Goal: Task Accomplishment & Management: Use online tool/utility

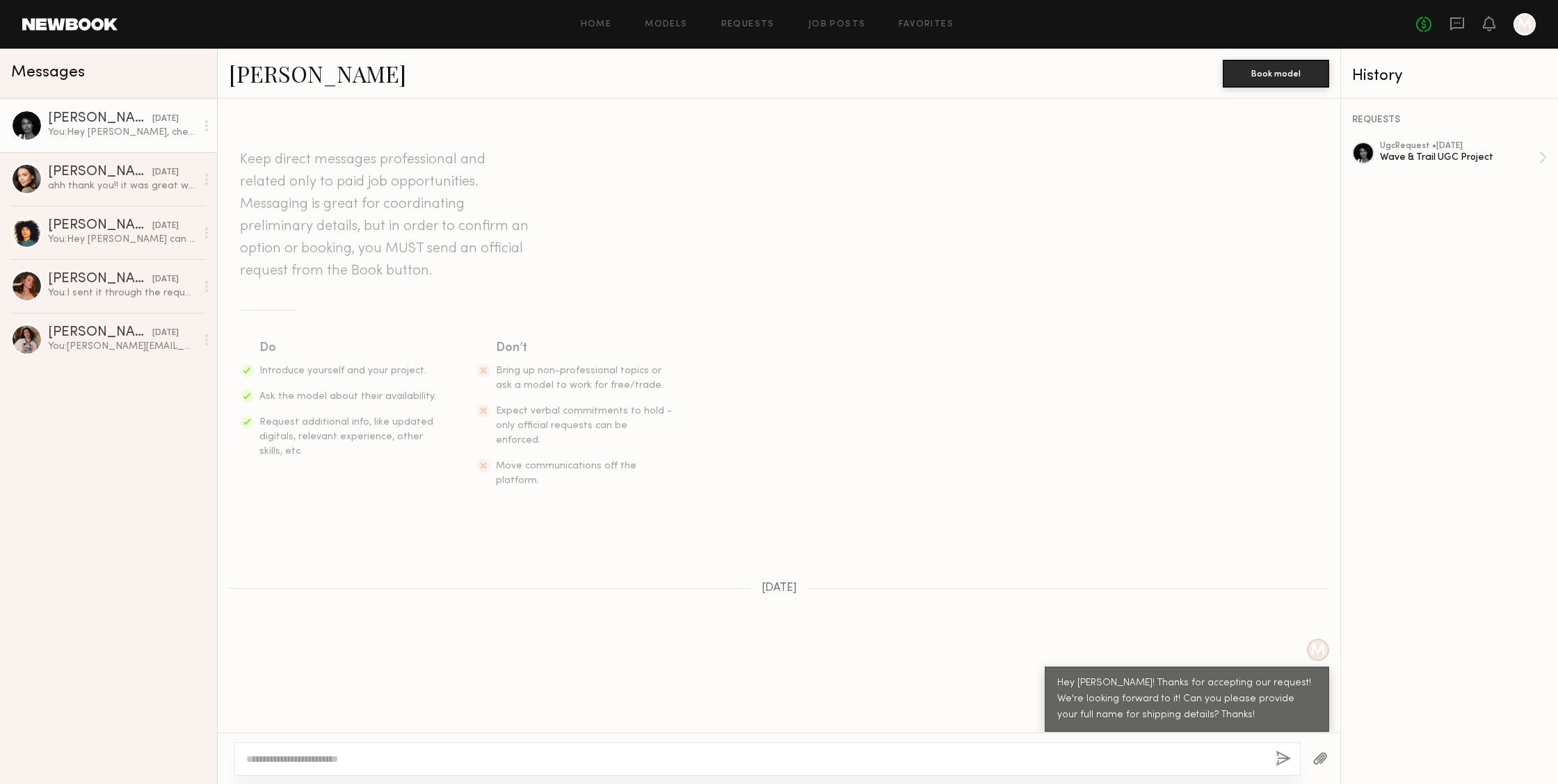
scroll to position [647, 0]
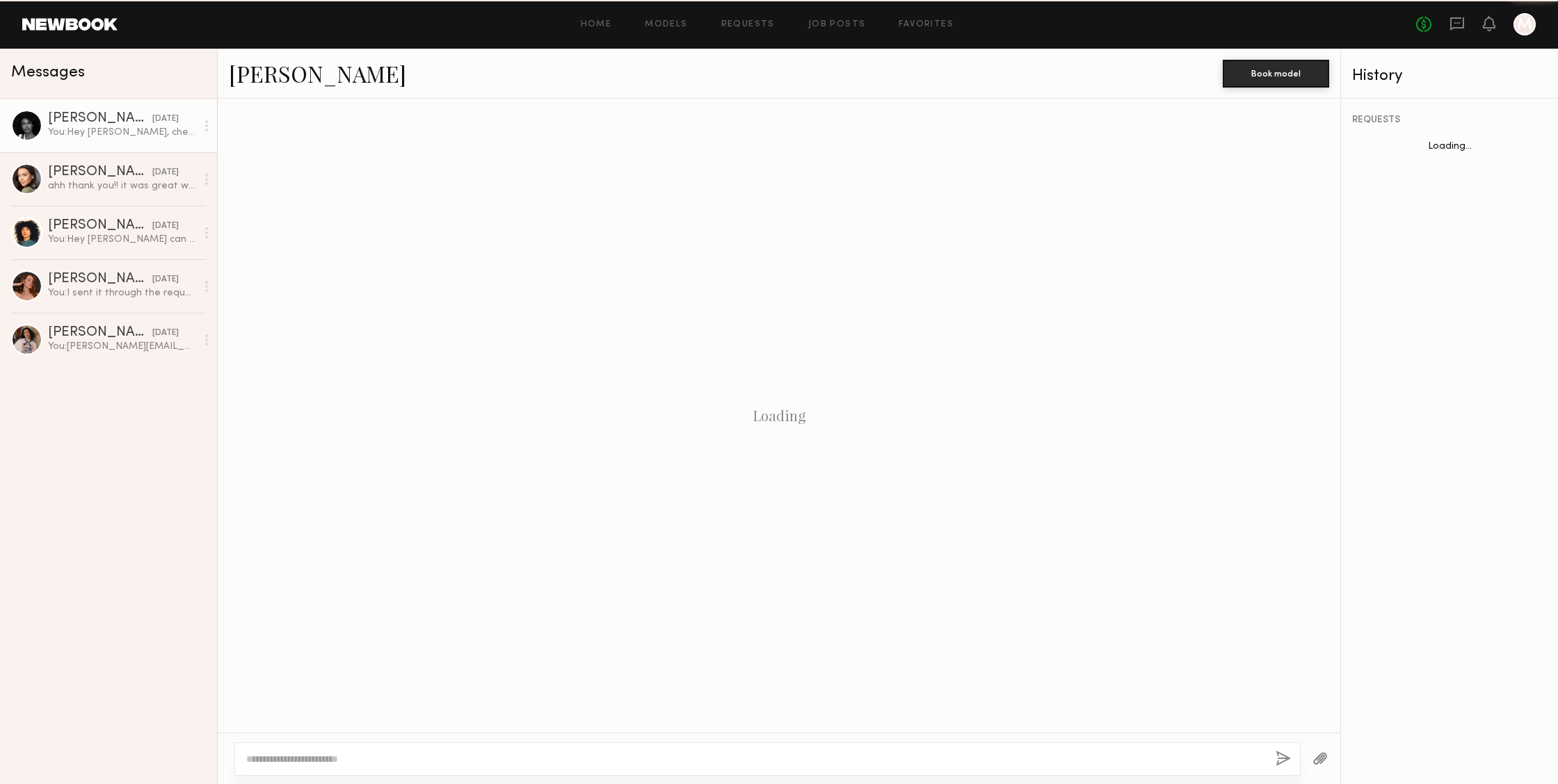
scroll to position [647, 0]
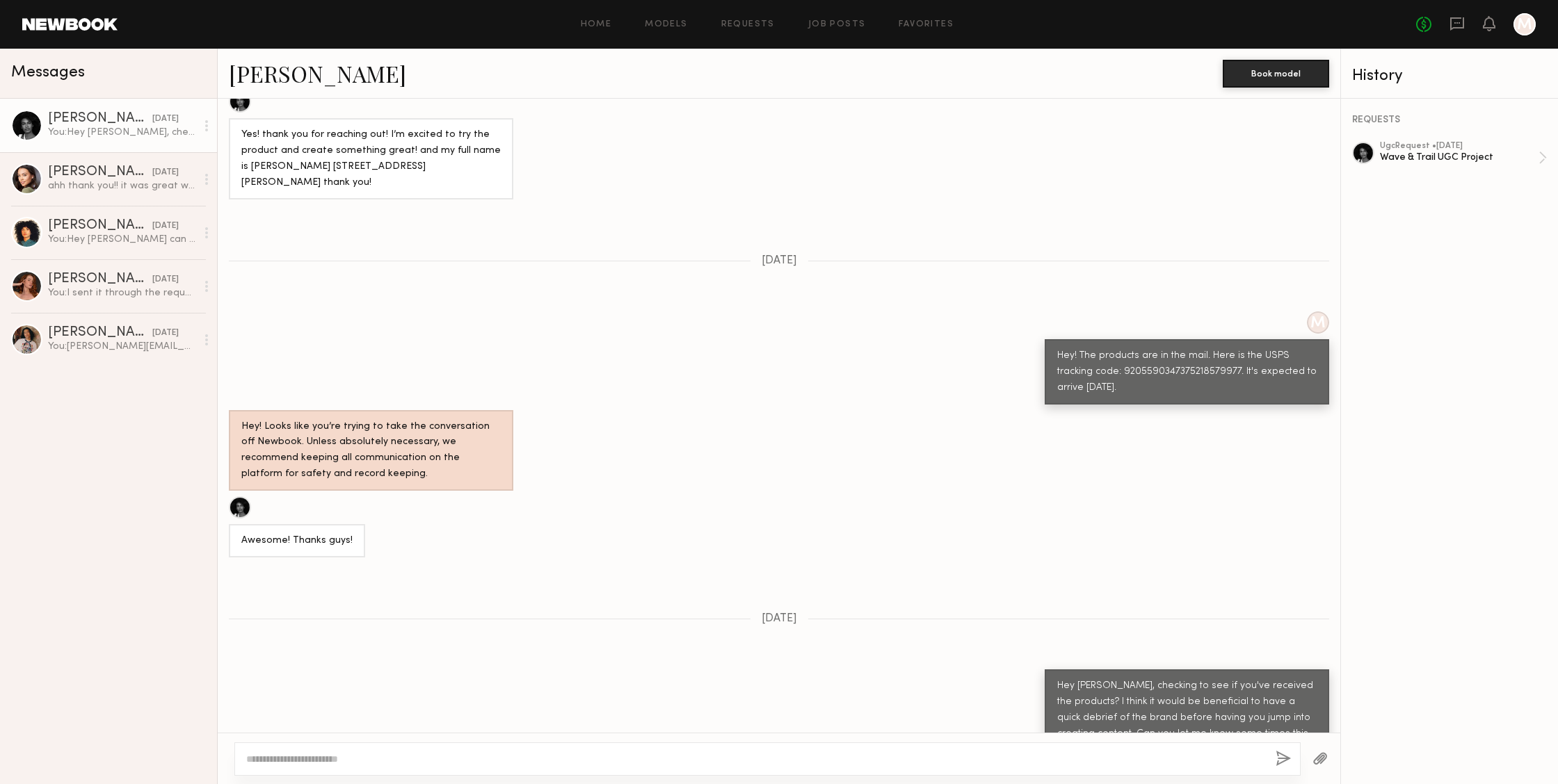
drag, startPoint x: 1211, startPoint y: 701, endPoint x: 1031, endPoint y: 615, distance: 199.5
click at [1031, 615] on div "Keep direct messages professional and related only to paid job opportunities. M…" at bounding box center [779, 415] width 1123 height 634
click at [1057, 678] on div "Hey Ashley, checking to see if you've received the products? I think it would b…" at bounding box center [1187, 718] width 259 height 80
click at [100, 126] on div "You: Hey Ashley, checking to see if you've received the products? I think it wo…" at bounding box center [121, 132] width 148 height 13
click at [907, 23] on link "Favorites" at bounding box center [926, 24] width 55 height 9
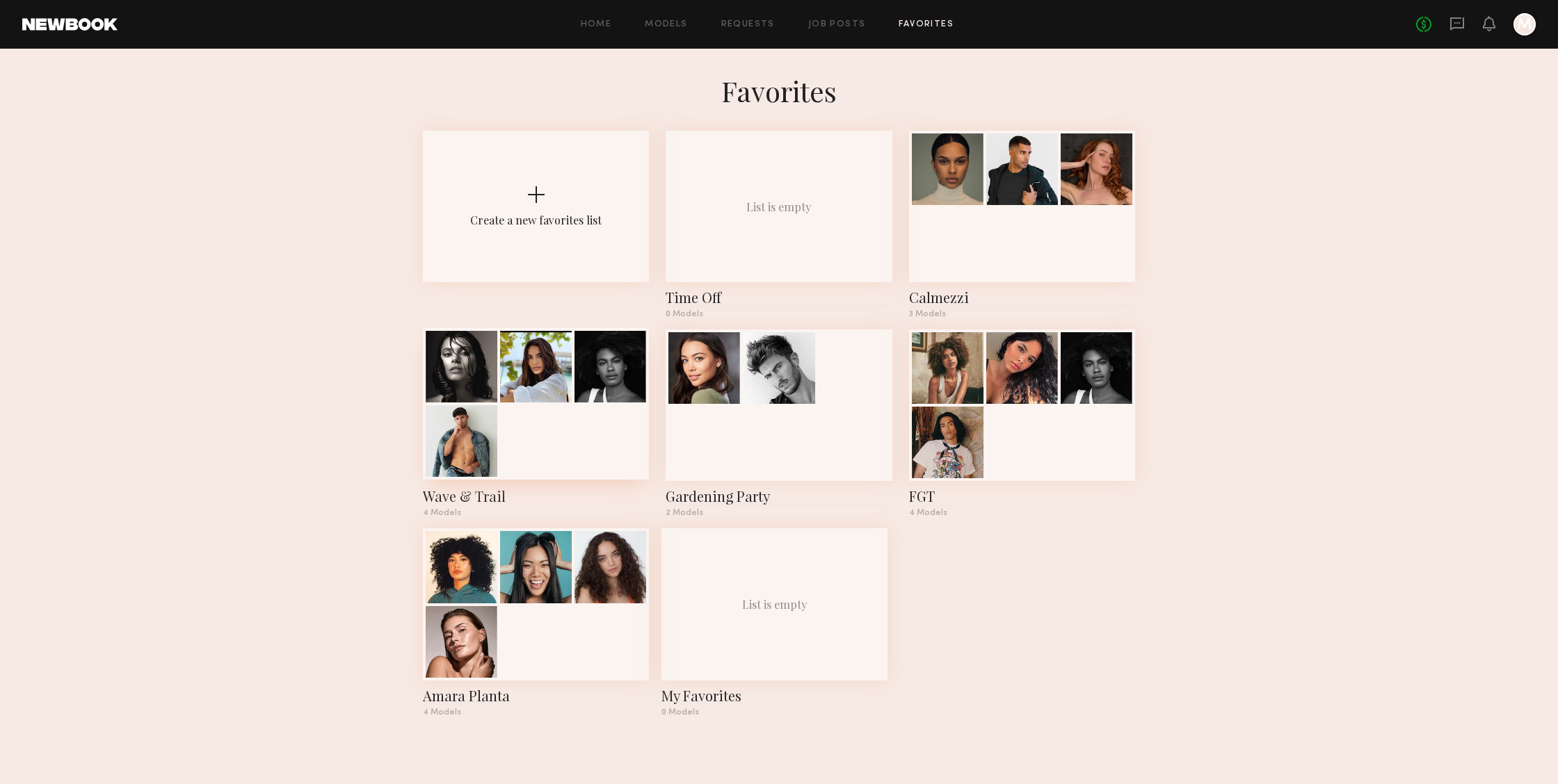
click at [506, 467] on div at bounding box center [535, 403] width 226 height 152
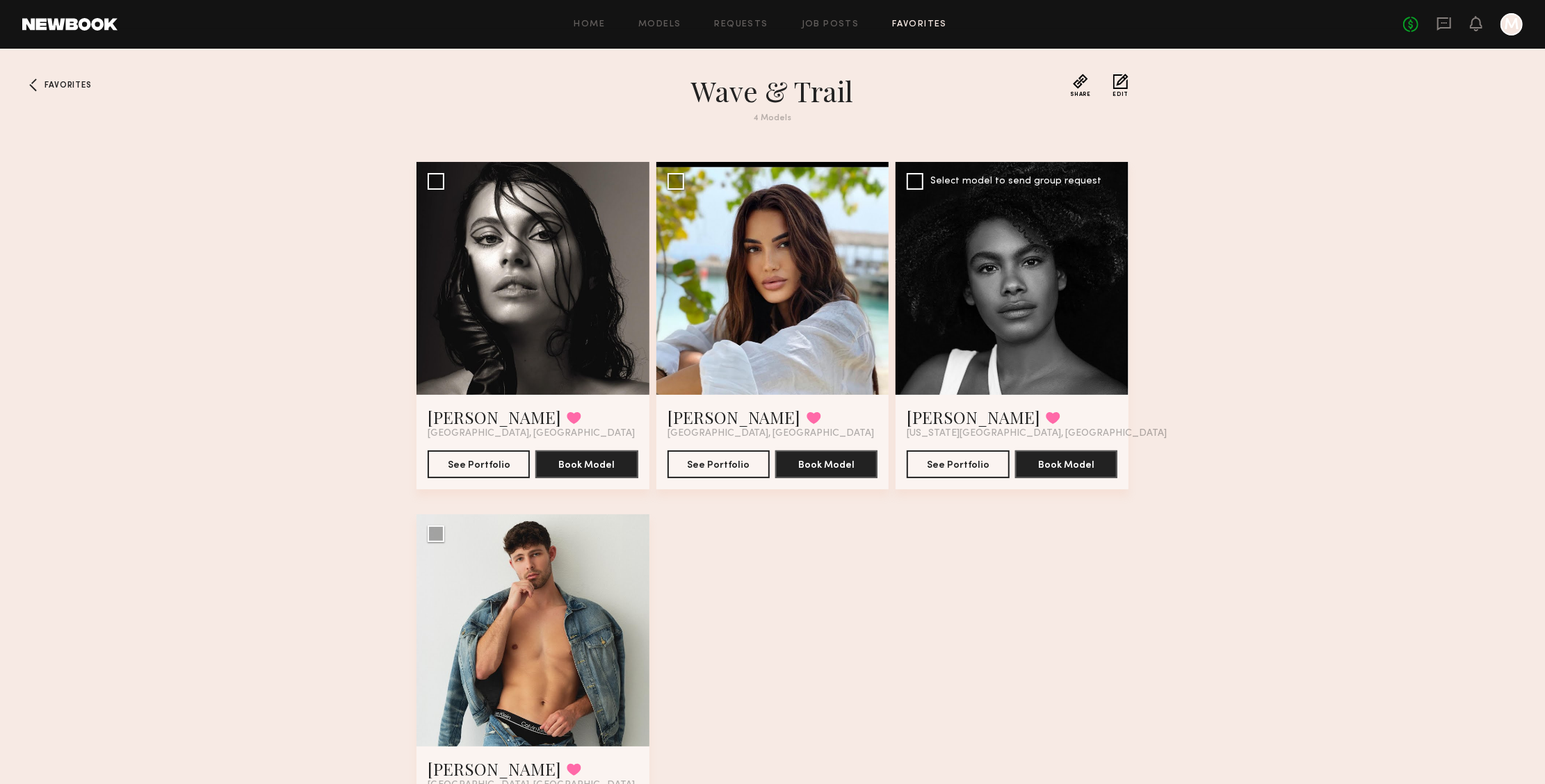
click at [1090, 313] on div at bounding box center [1012, 278] width 233 height 233
click at [953, 466] on button "See Portfolio" at bounding box center [958, 464] width 102 height 28
click at [749, 16] on div "Home Models Requests Job Posts Favorites Sign Out No fees up to $5,000 M" at bounding box center [820, 24] width 1405 height 23
click at [745, 22] on link "Requests" at bounding box center [742, 24] width 54 height 9
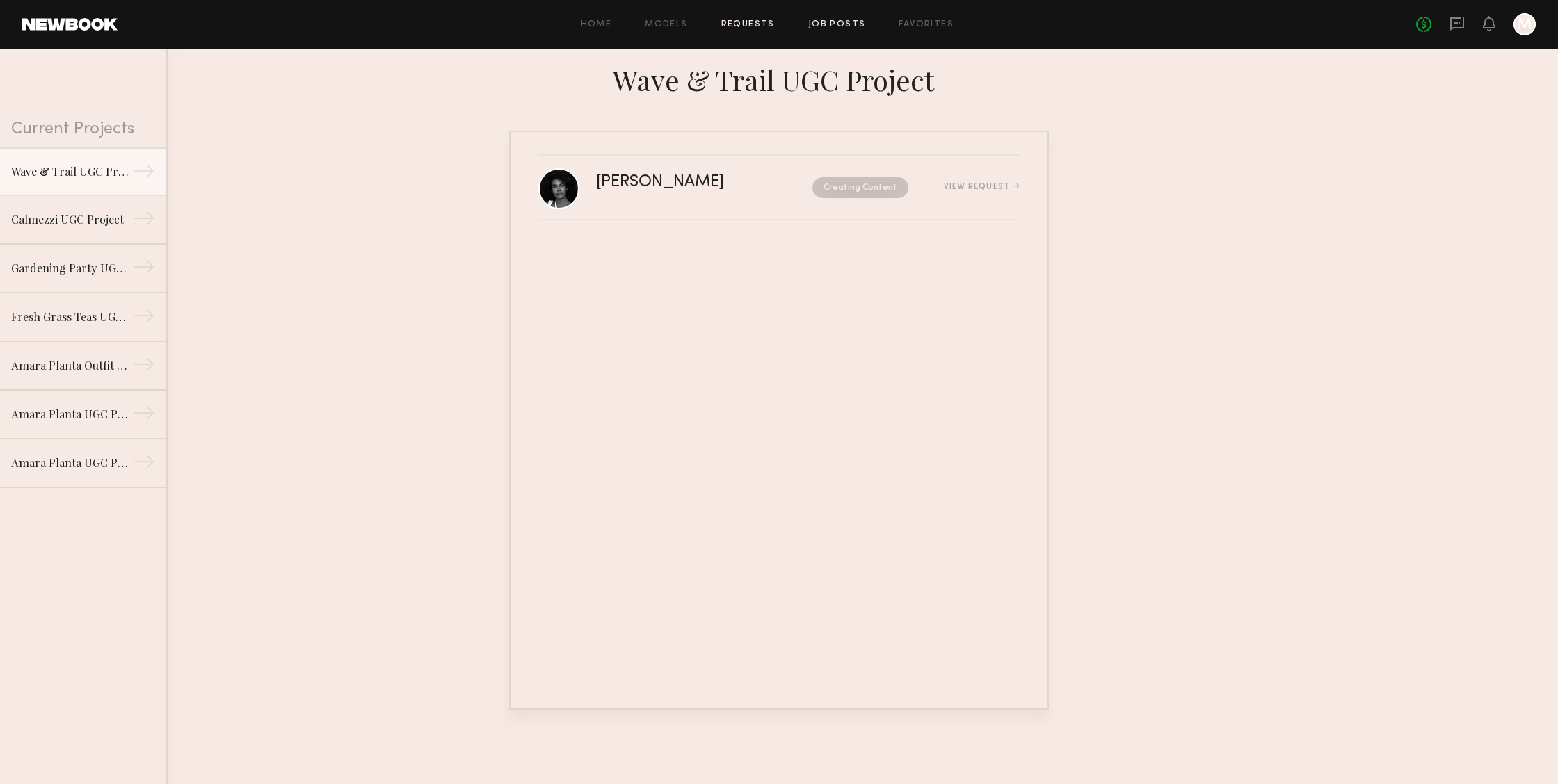
click at [827, 24] on link "Job Posts" at bounding box center [837, 24] width 58 height 9
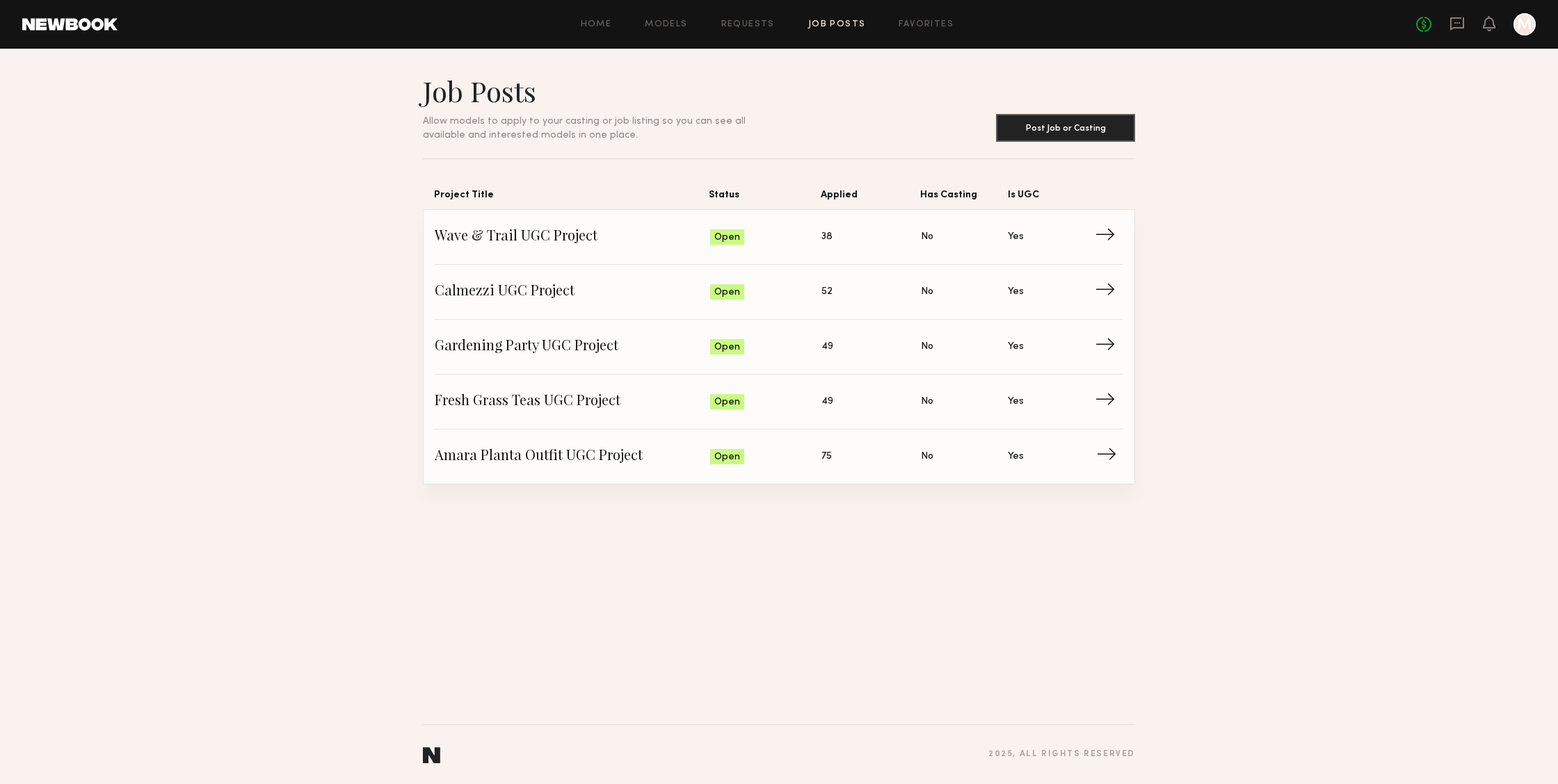
click at [867, 455] on span "Applied: 75" at bounding box center [871, 457] width 100 height 21
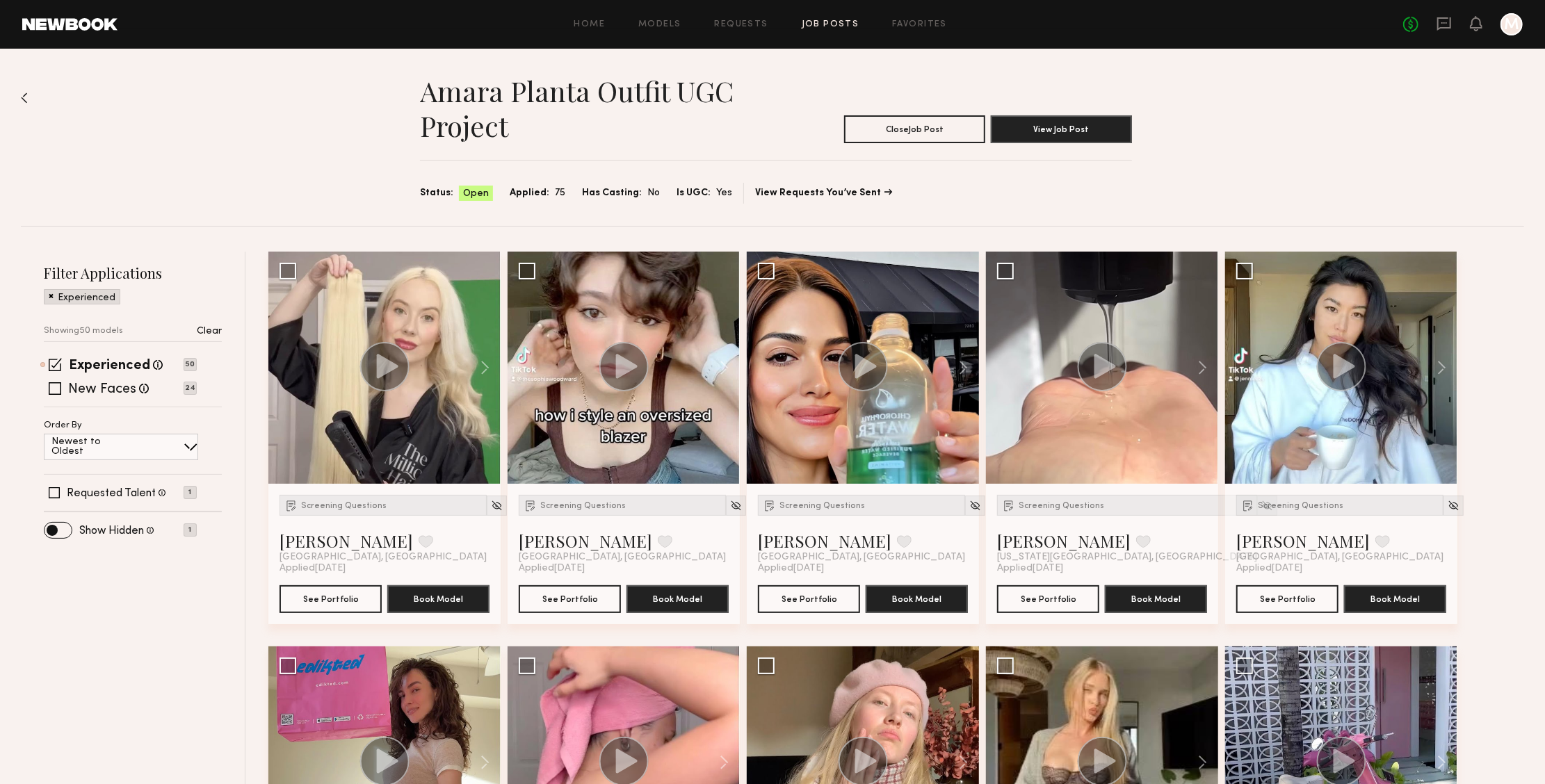
click at [207, 330] on p "Clear" at bounding box center [209, 331] width 25 height 10
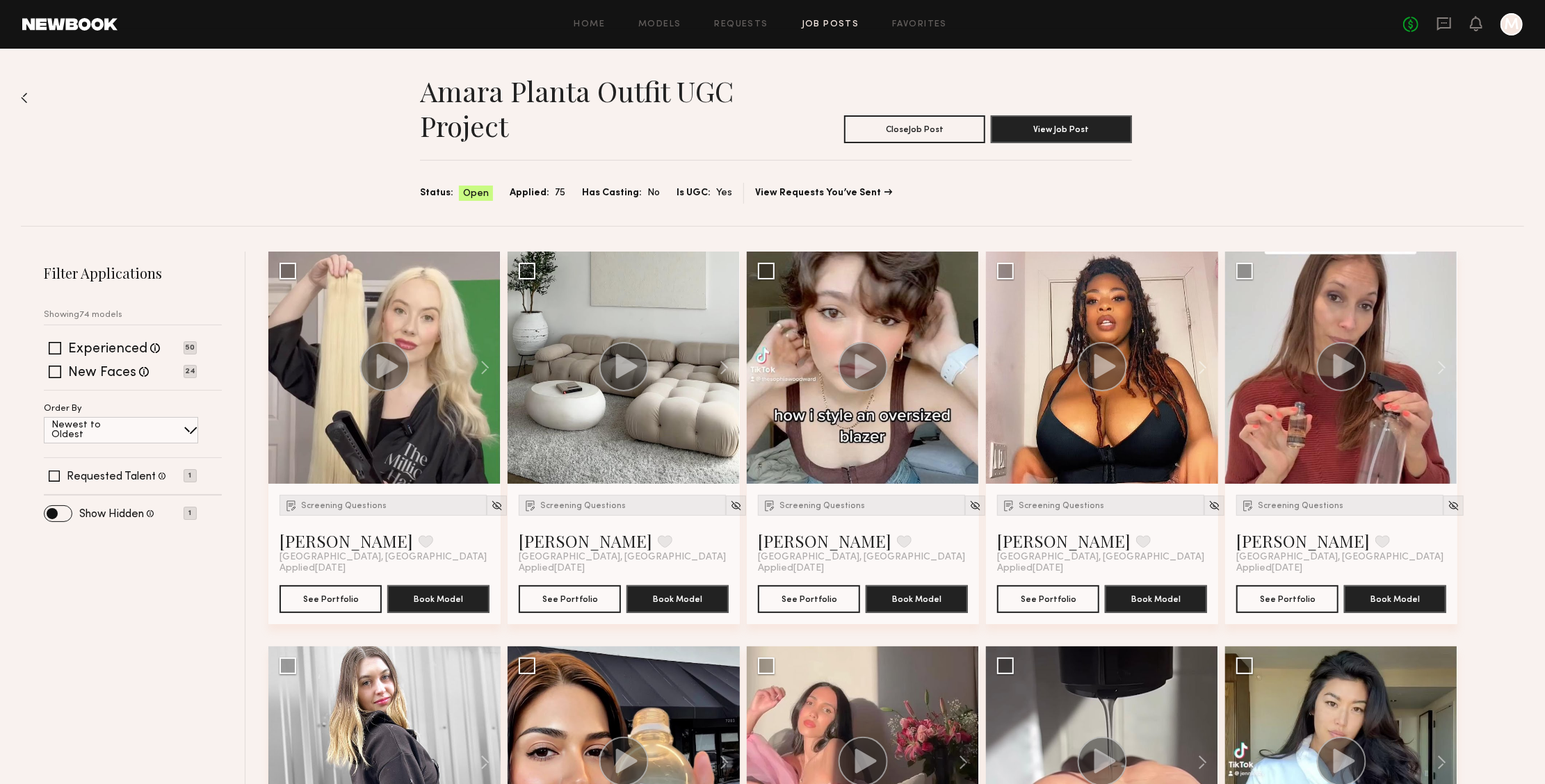
click at [27, 98] on div "Amara Planta Outfit UGC Project Close Job Post View Job Post Status: Open Appli…" at bounding box center [772, 137] width 1503 height 177
click at [22, 100] on img at bounding box center [24, 98] width 7 height 11
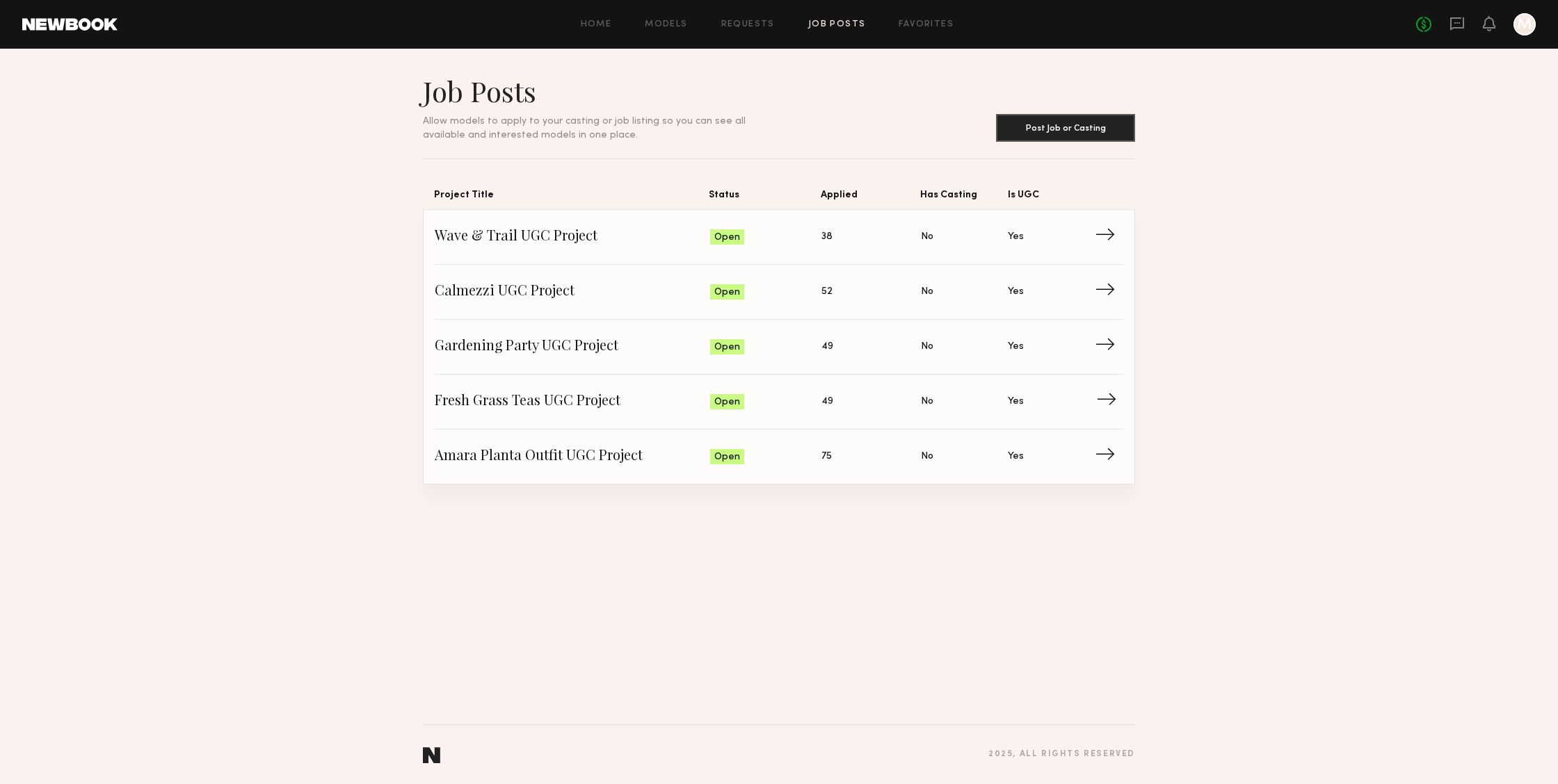
click at [804, 411] on link "Fresh Grass Teas UGC Project Status: Open Applied: 49 Has Casting: No Is UGC: Y…" at bounding box center [779, 402] width 689 height 55
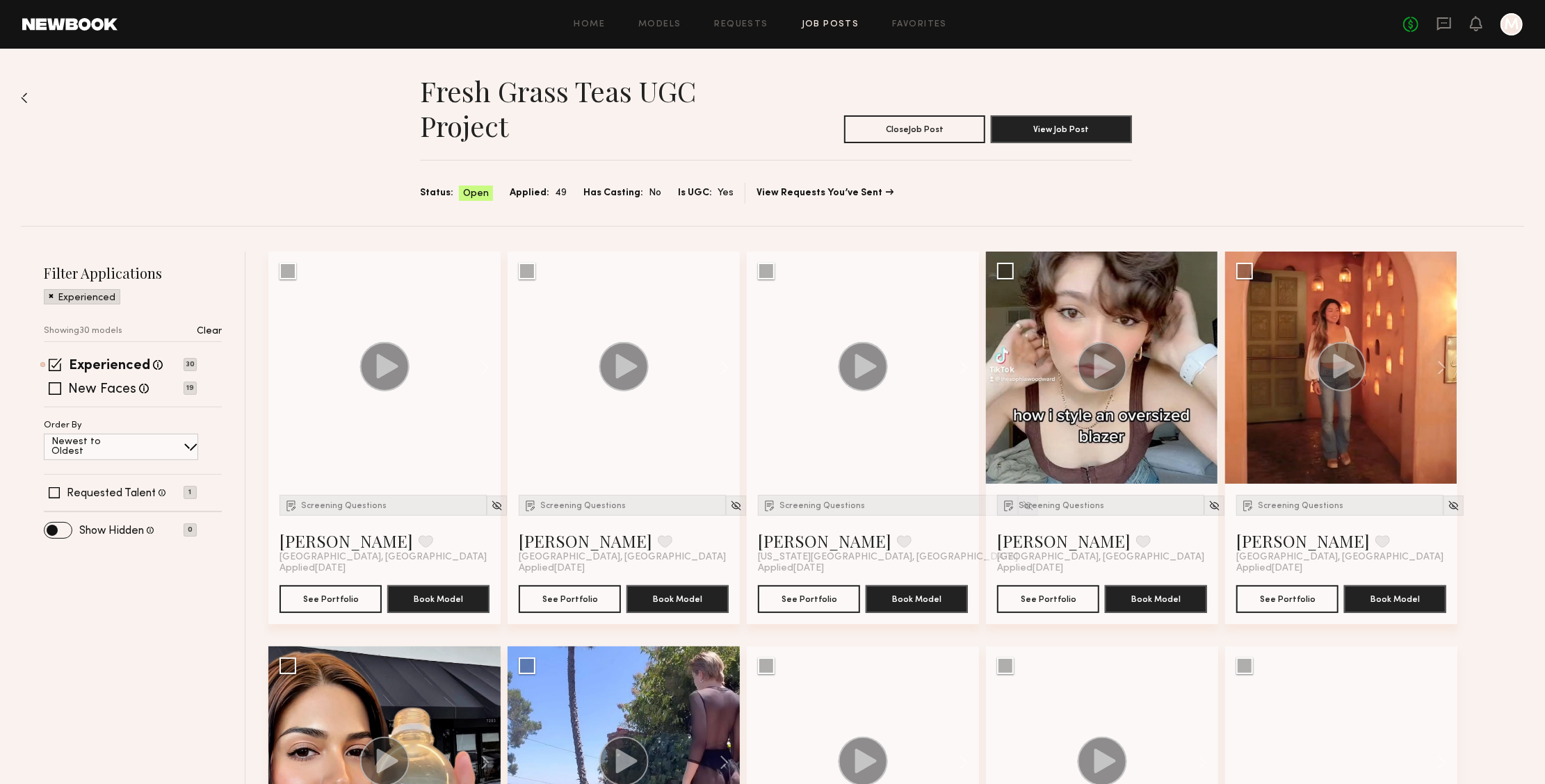
click at [205, 331] on p "Clear" at bounding box center [209, 331] width 25 height 10
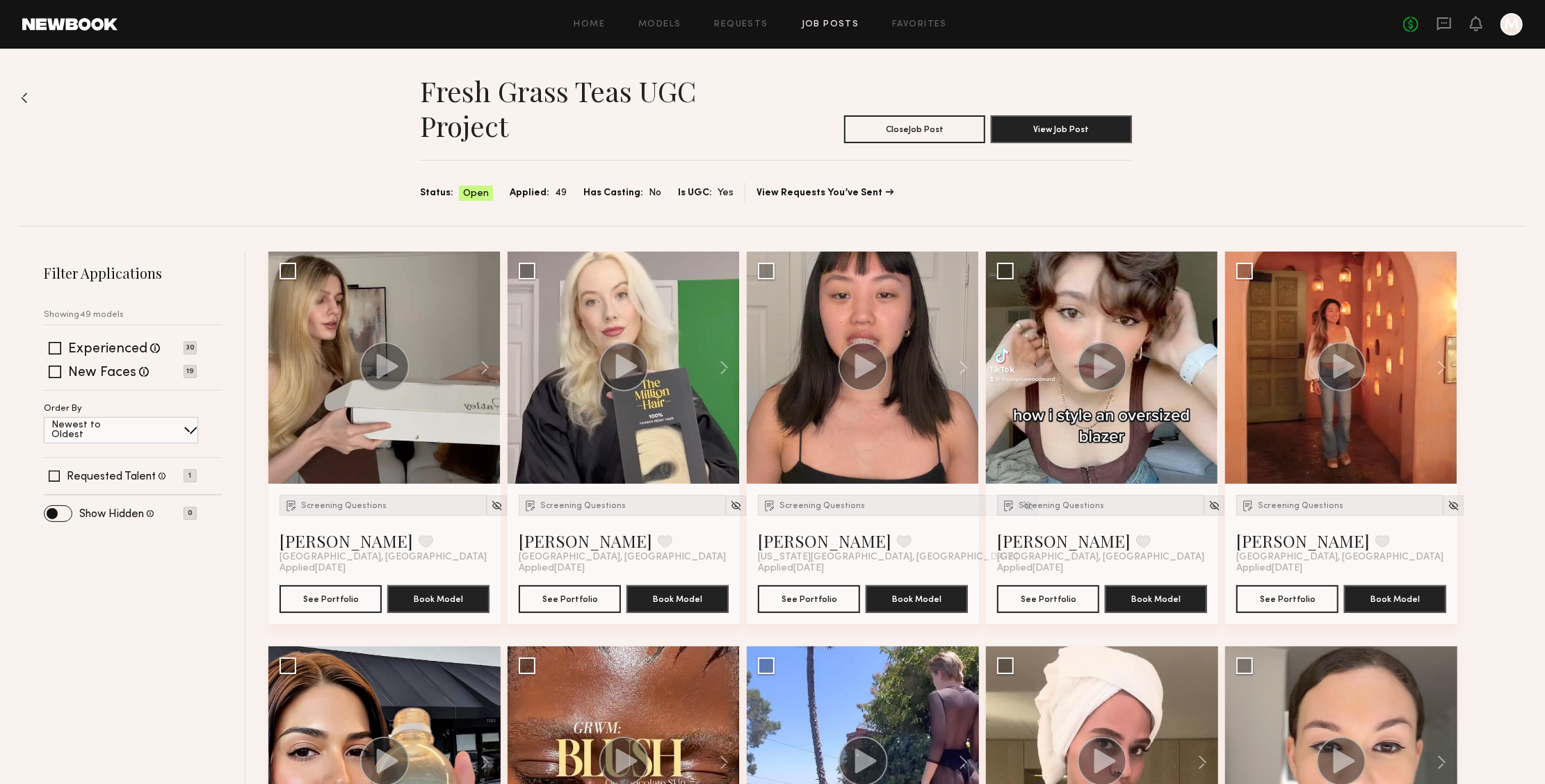
click at [24, 96] on img at bounding box center [24, 98] width 7 height 11
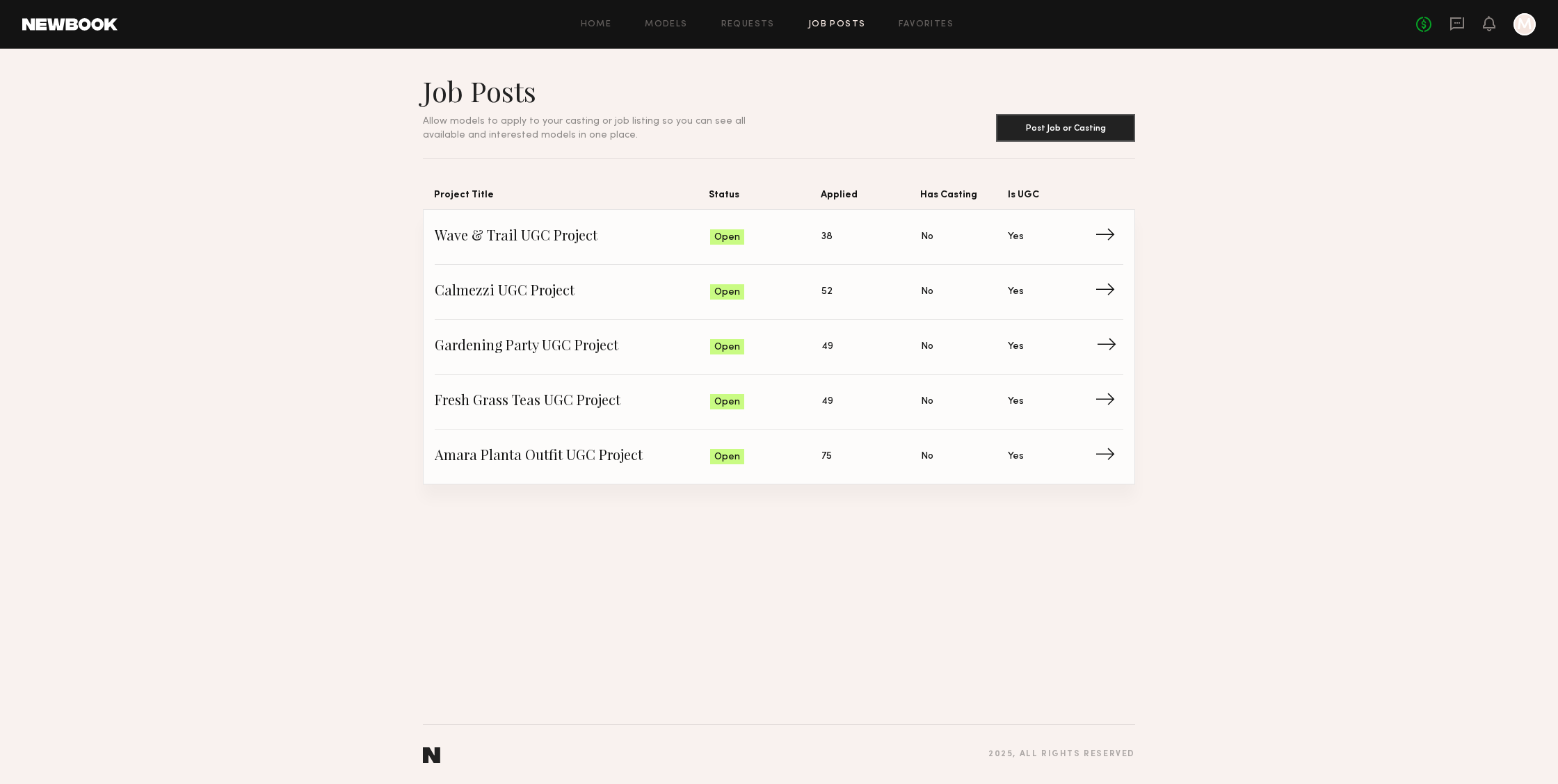
click at [598, 350] on span "Gardening Party UGC Project" at bounding box center [572, 347] width 275 height 21
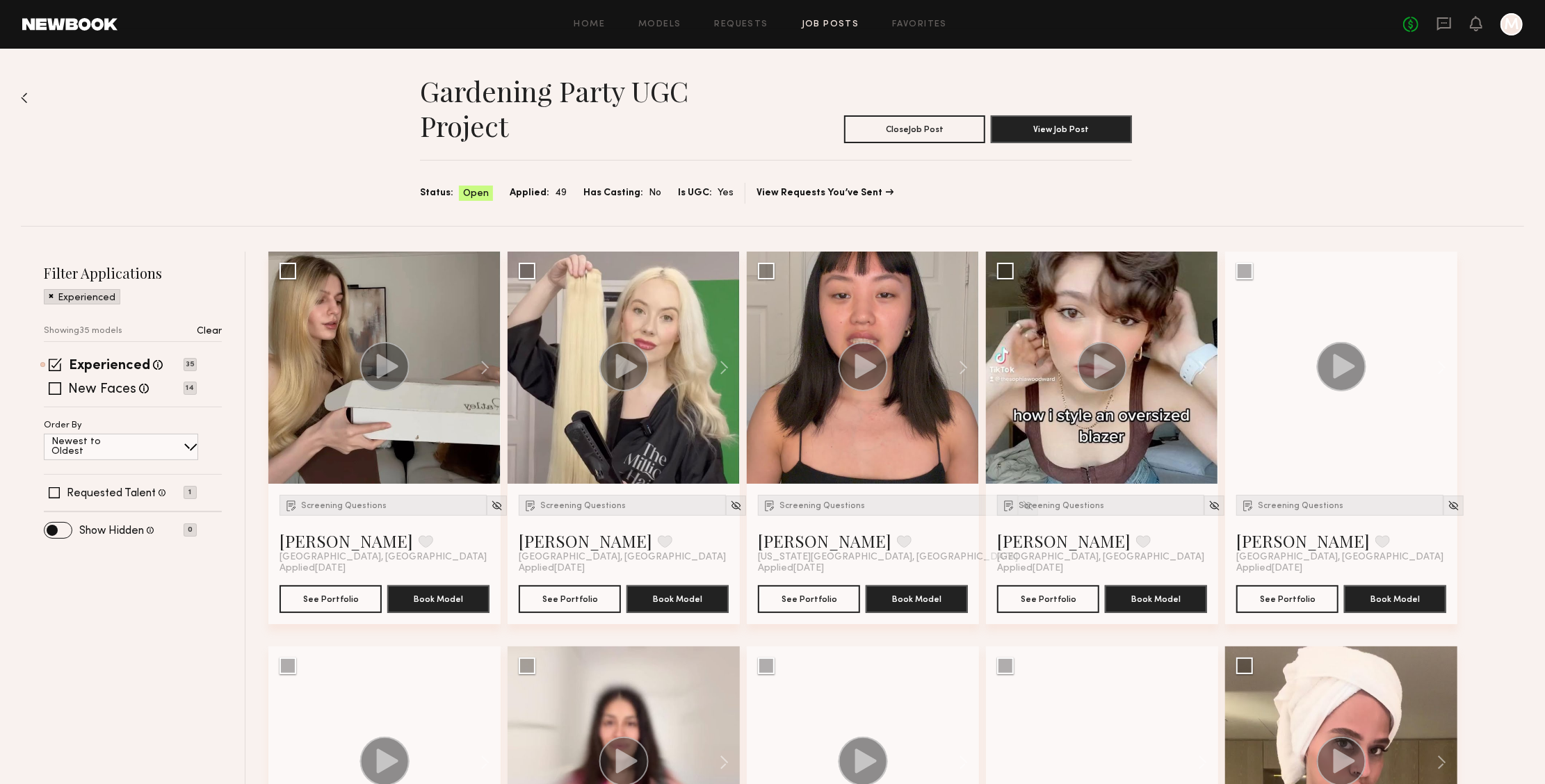
click at [213, 328] on p "Clear" at bounding box center [209, 331] width 25 height 10
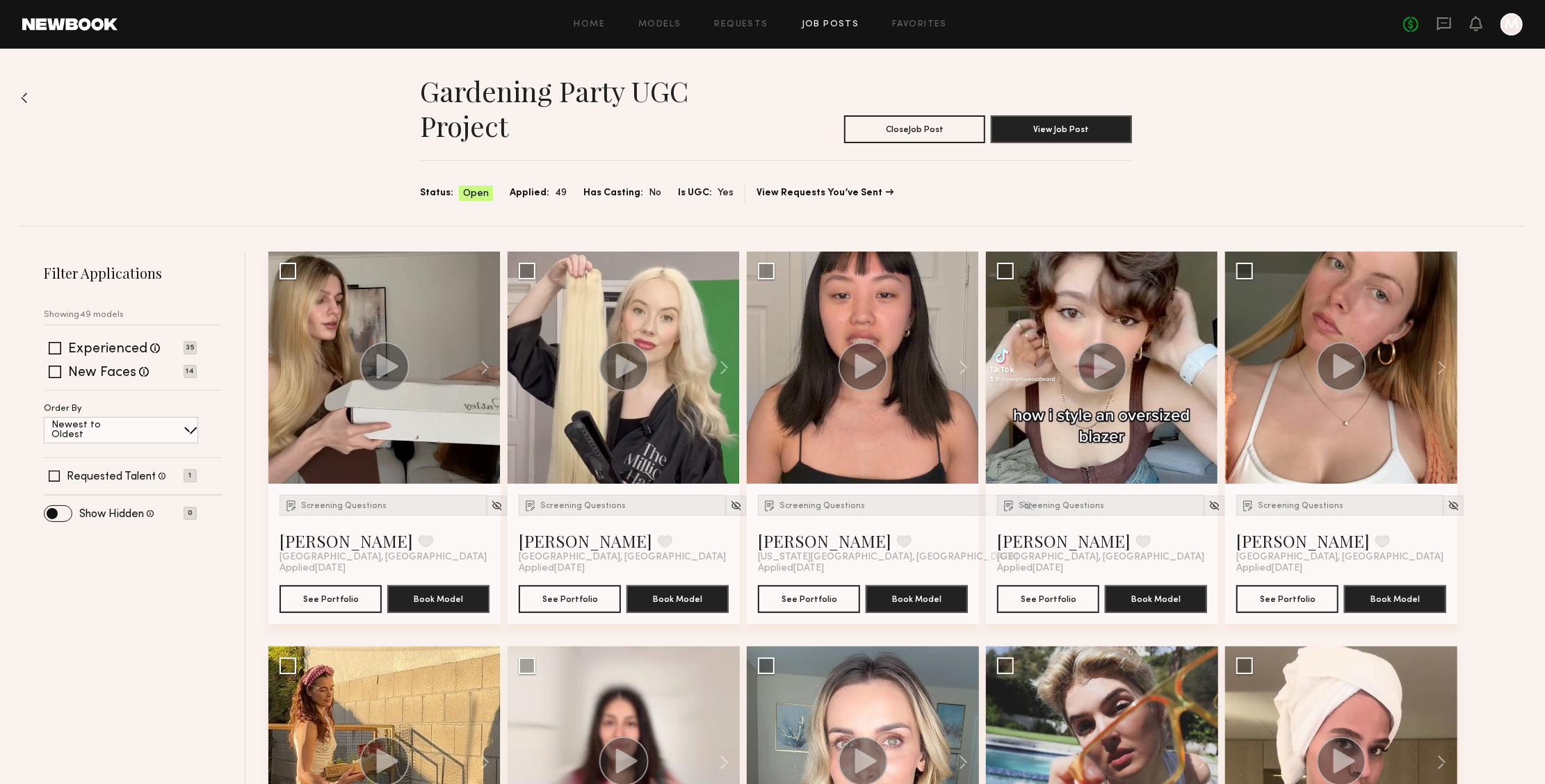
click at [23, 94] on img at bounding box center [24, 98] width 7 height 11
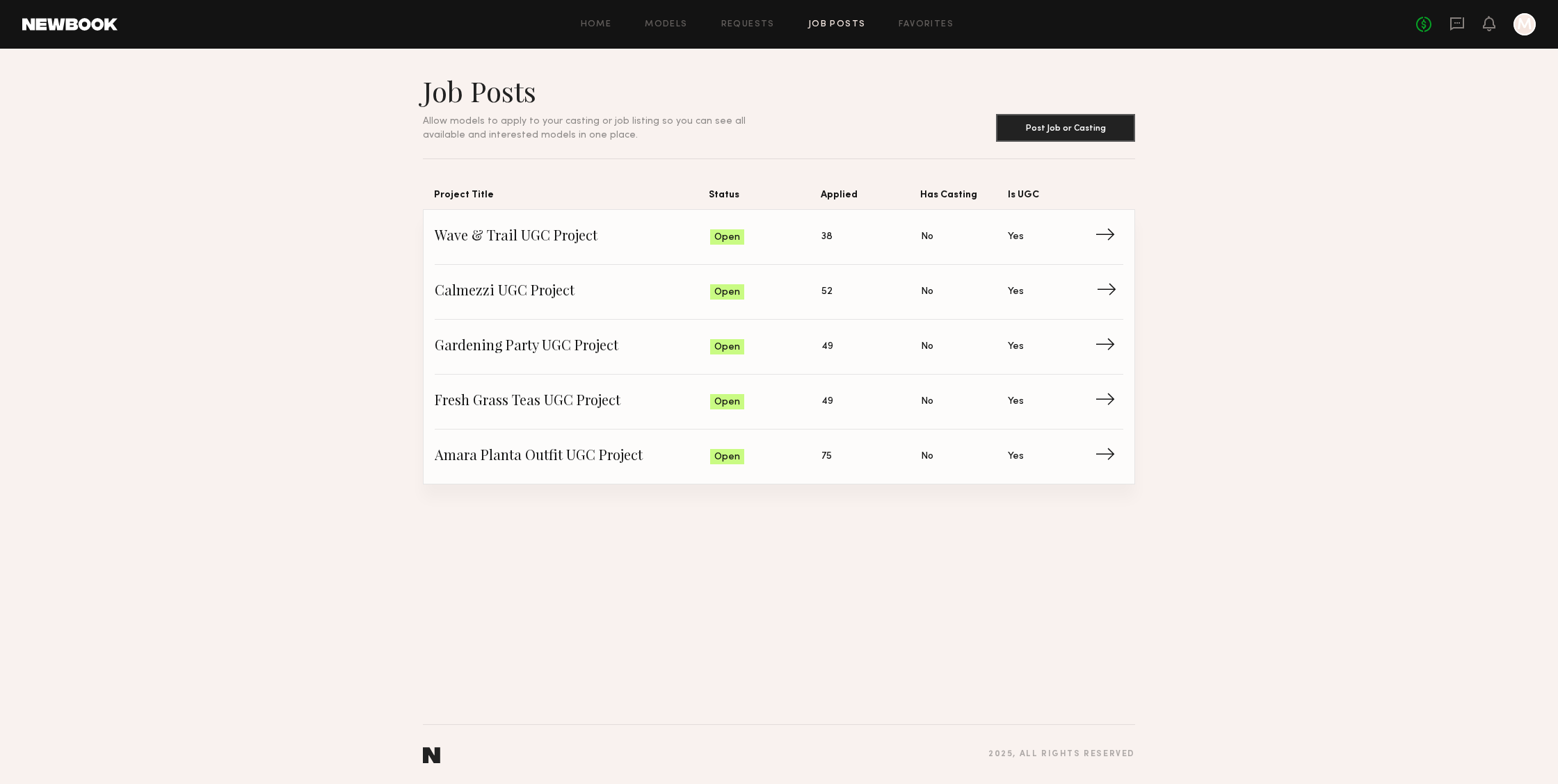
click at [551, 275] on link "Calmezzi UGC Project Status: Open Applied: 52 Has Casting: No Is UGC: Yes →" at bounding box center [779, 291] width 689 height 55
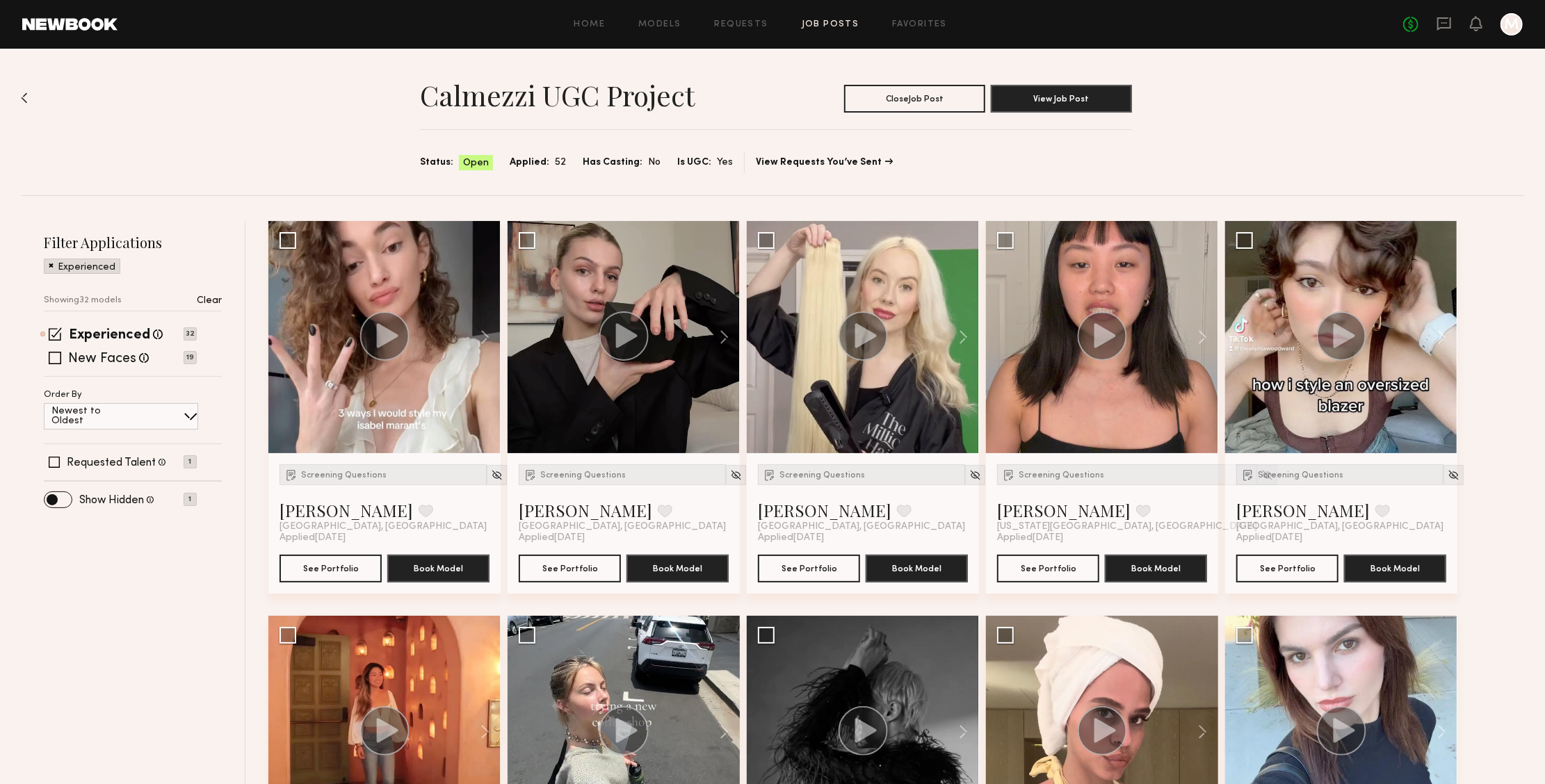
click at [209, 300] on p "Clear" at bounding box center [209, 301] width 25 height 10
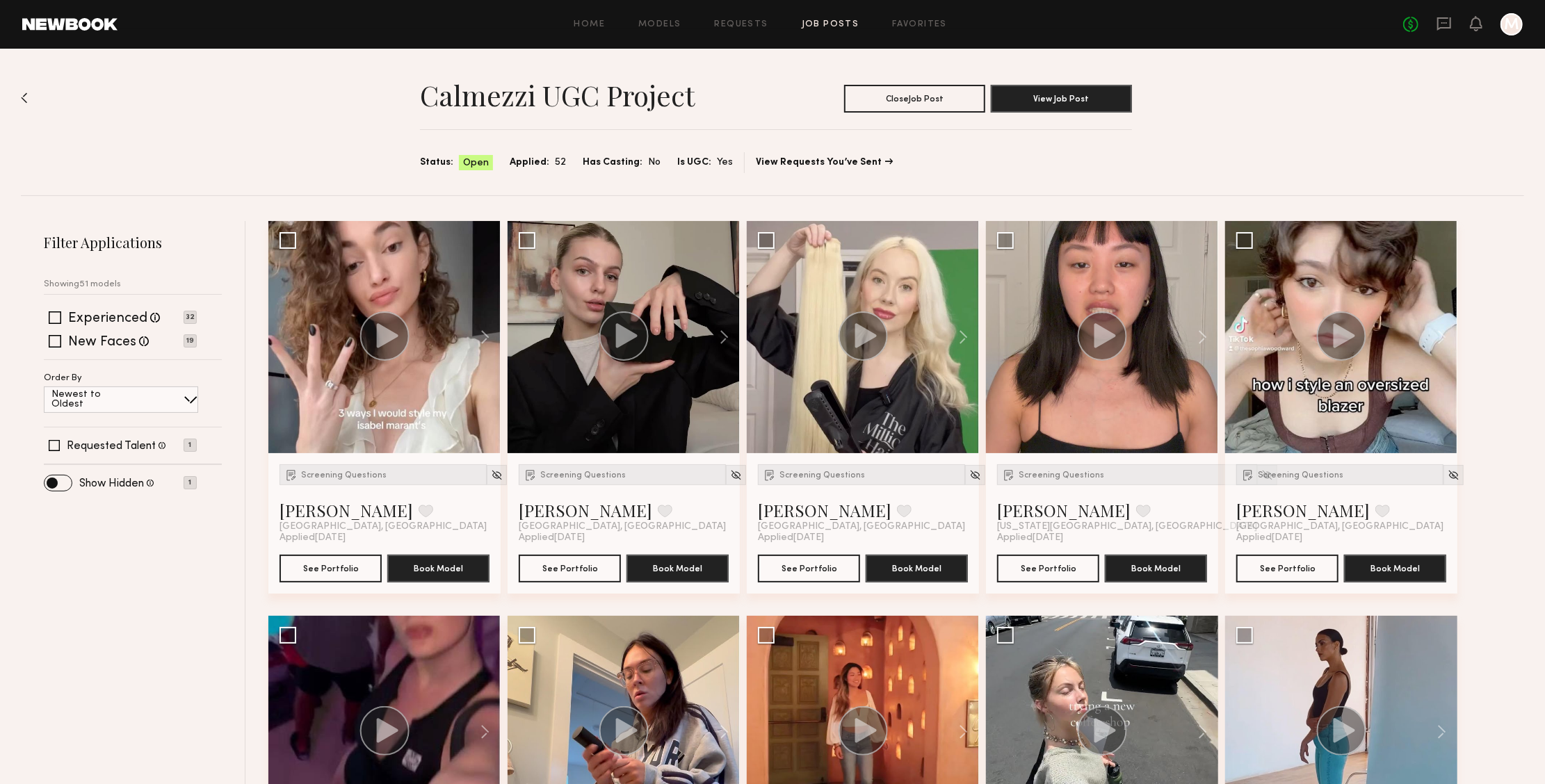
click at [21, 101] on img at bounding box center [24, 98] width 7 height 11
